Goal: Browse casually

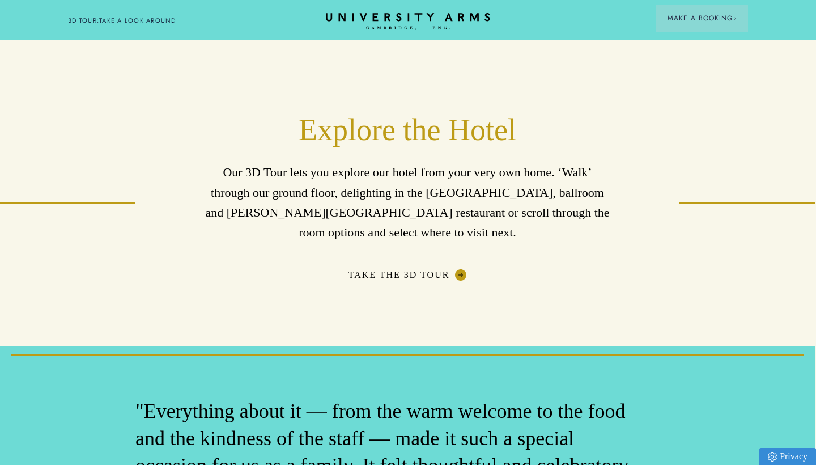
scroll to position [1882, 1]
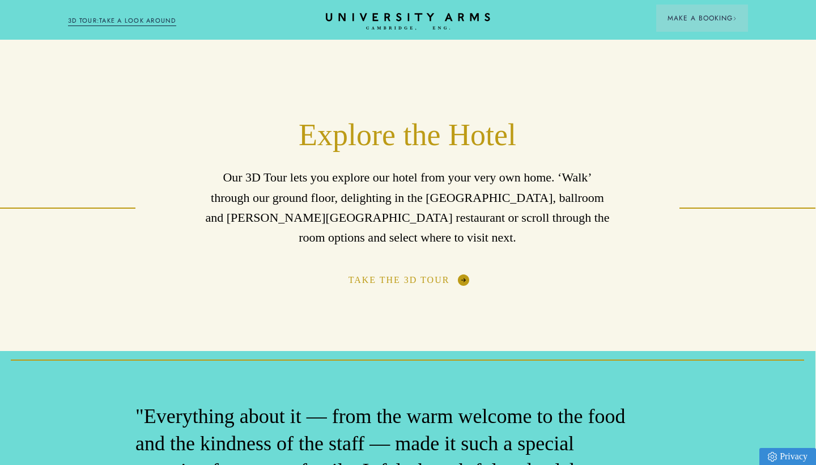
click at [454, 274] on link "Take The 3D Tour" at bounding box center [407, 279] width 118 height 11
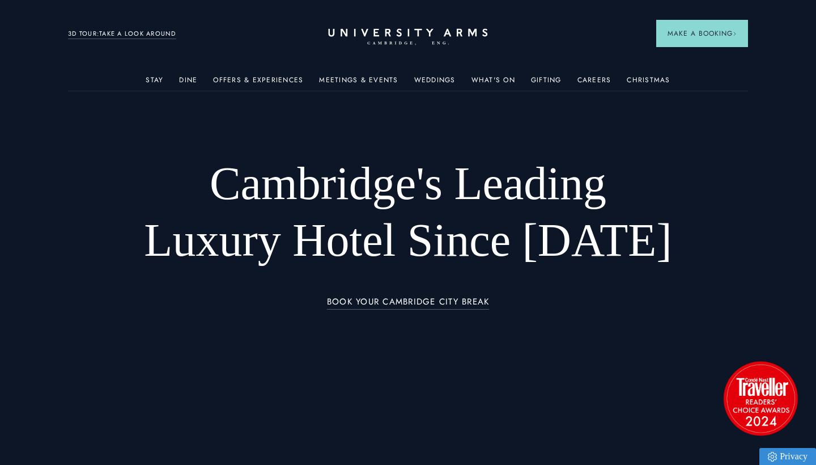
click at [423, 32] on icon "CAMBRIDGE’S LEADING LUXURY HOTEL SINCE [DATE]" at bounding box center [407, 36] width 159 height 17
